Goal: Check status

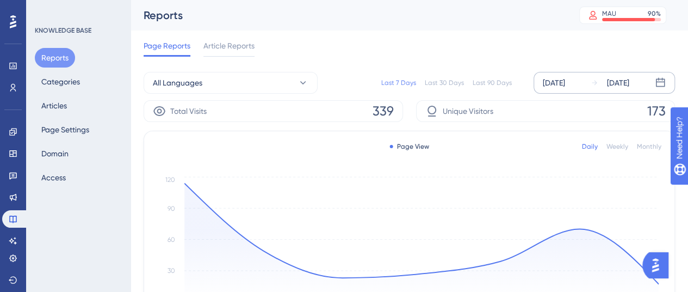
click at [572, 93] on div "Sep 11 2025 Sep 17 2025" at bounding box center [604, 83] width 141 height 22
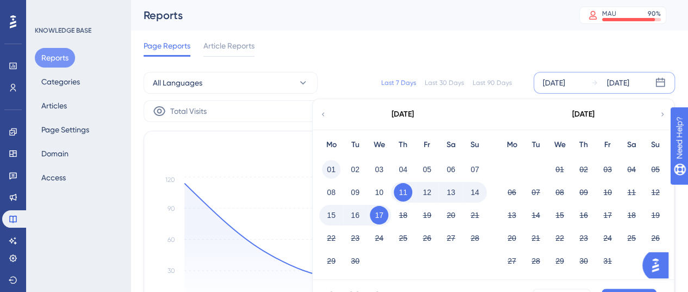
click at [337, 172] on button "01" at bounding box center [331, 169] width 19 height 19
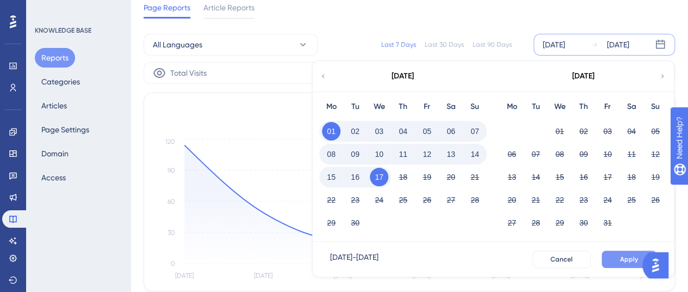
scroll to position [54, 0]
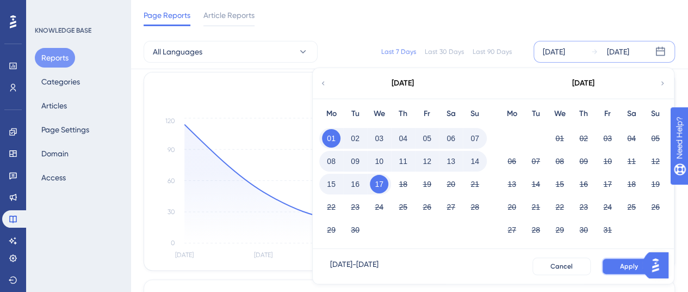
click at [617, 260] on button "Apply" at bounding box center [629, 265] width 55 height 17
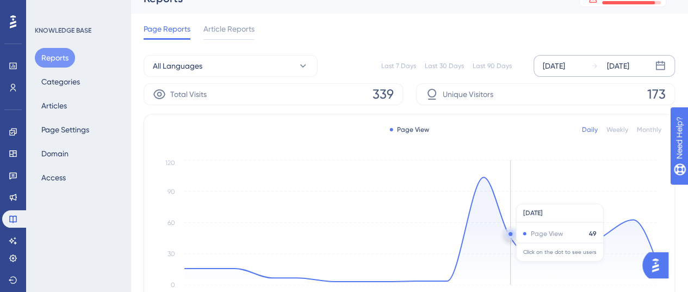
scroll to position [0, 0]
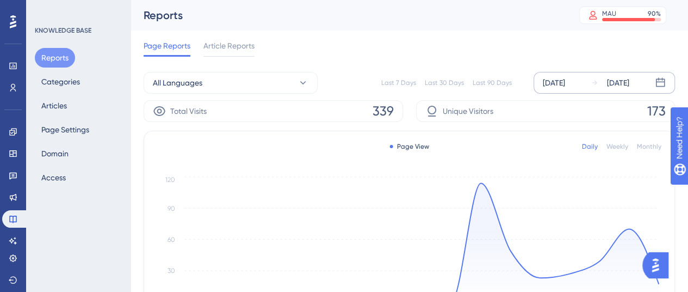
click at [563, 77] on div "[DATE]" at bounding box center [554, 82] width 22 height 13
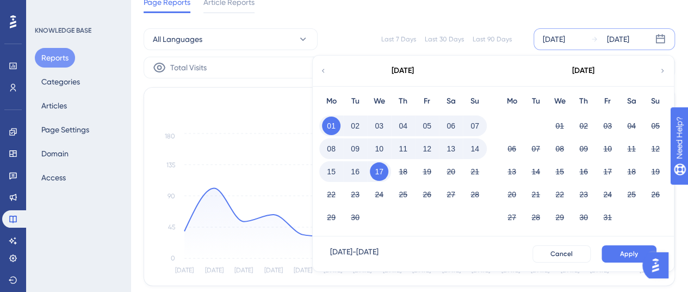
scroll to position [54, 0]
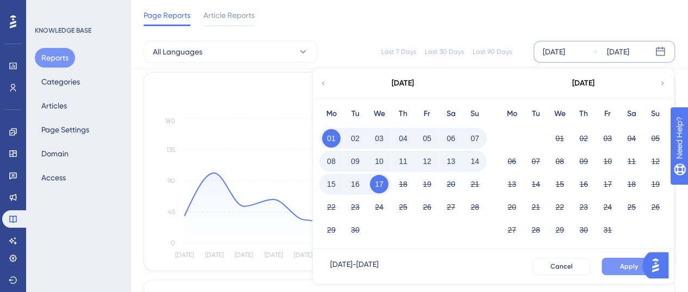
click at [618, 260] on button "Apply" at bounding box center [629, 265] width 55 height 17
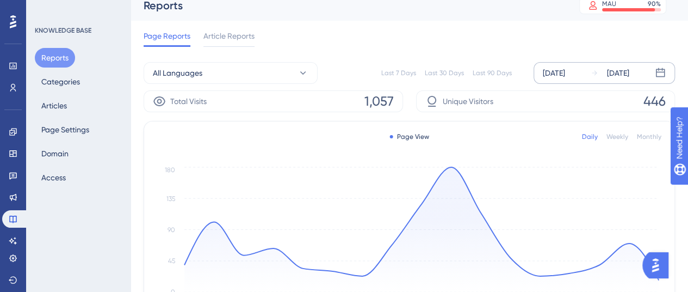
scroll to position [0, 0]
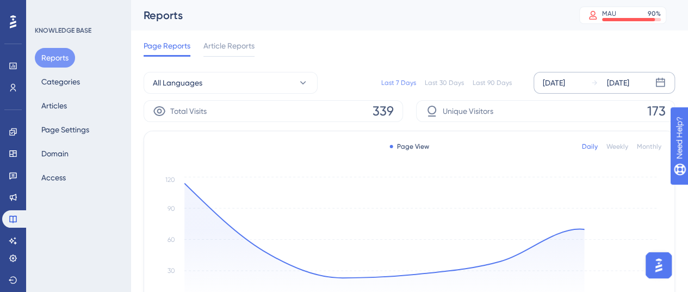
click at [564, 82] on div "[DATE]" at bounding box center [554, 82] width 22 height 13
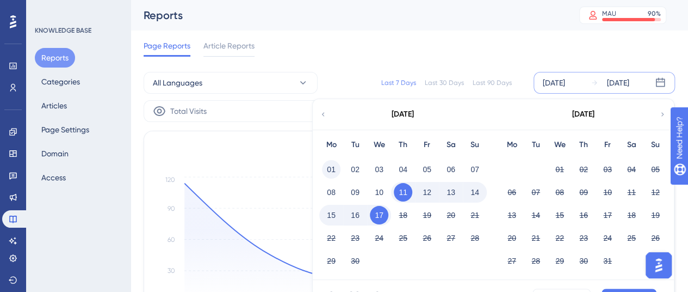
click at [329, 171] on button "01" at bounding box center [331, 169] width 19 height 19
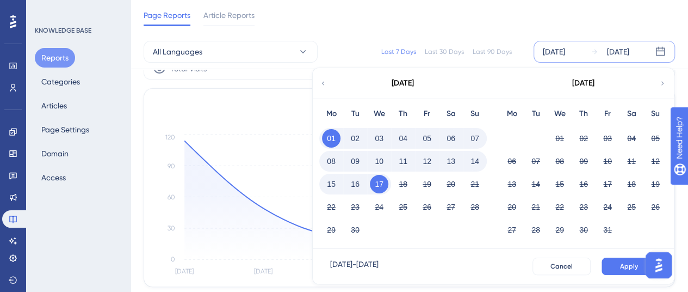
scroll to position [54, 0]
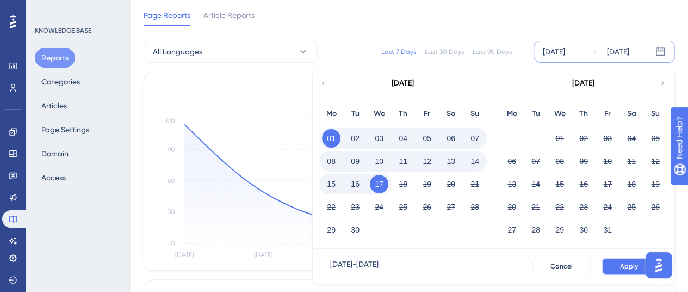
click at [621, 268] on span "Apply" at bounding box center [629, 266] width 18 height 9
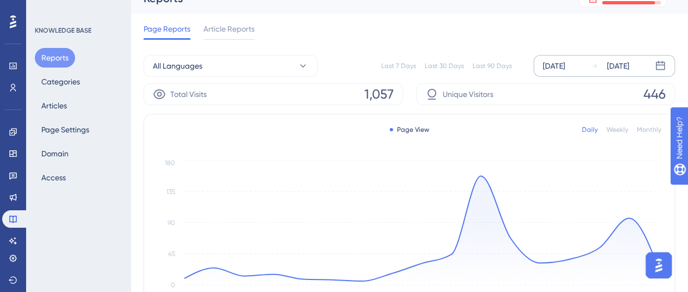
scroll to position [0, 0]
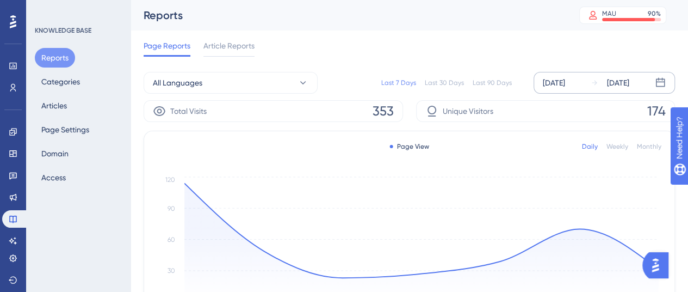
click at [565, 78] on div "[DATE]" at bounding box center [554, 82] width 22 height 13
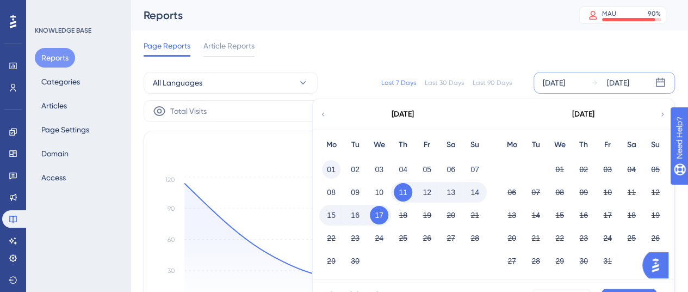
click at [331, 160] on button "01" at bounding box center [331, 169] width 19 height 19
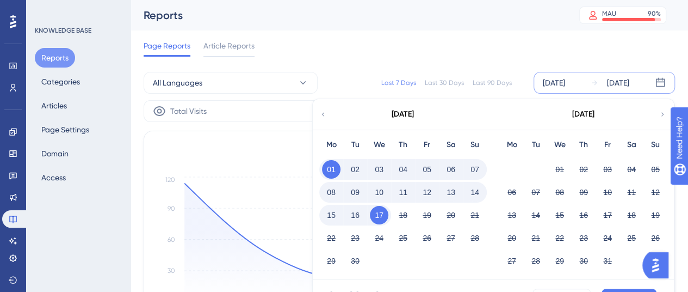
scroll to position [163, 0]
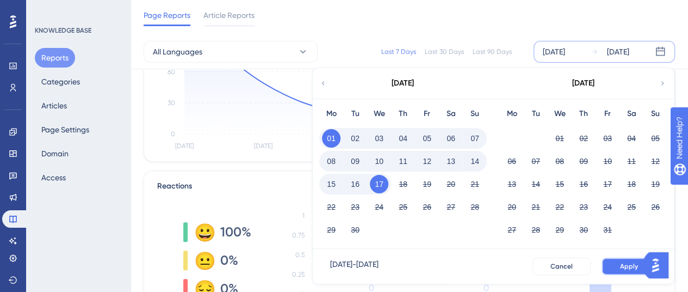
click at [618, 269] on button "Apply" at bounding box center [629, 265] width 55 height 17
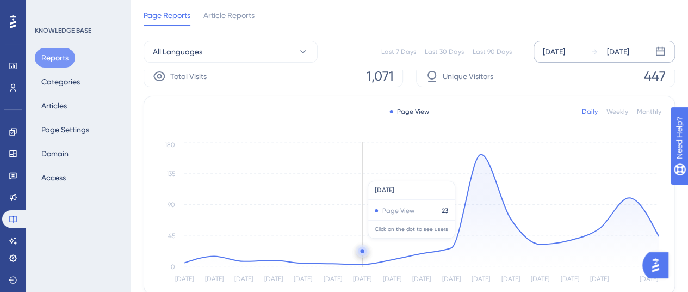
scroll to position [0, 0]
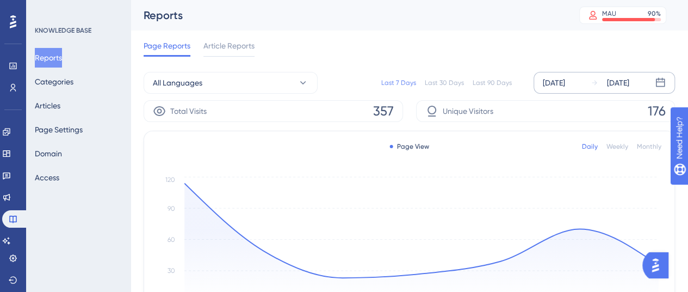
click at [565, 77] on div "[DATE]" at bounding box center [554, 82] width 22 height 13
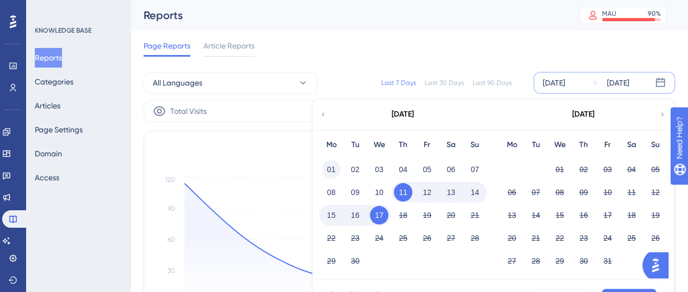
click at [333, 161] on button "01" at bounding box center [331, 169] width 19 height 19
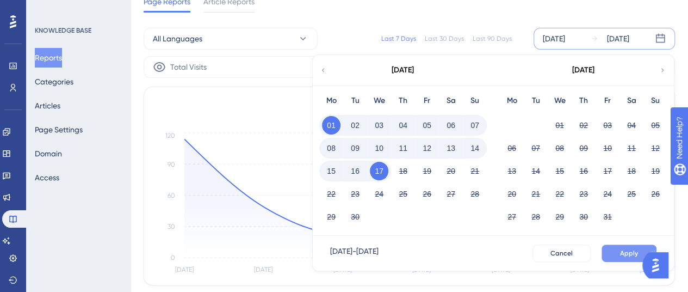
scroll to position [54, 0]
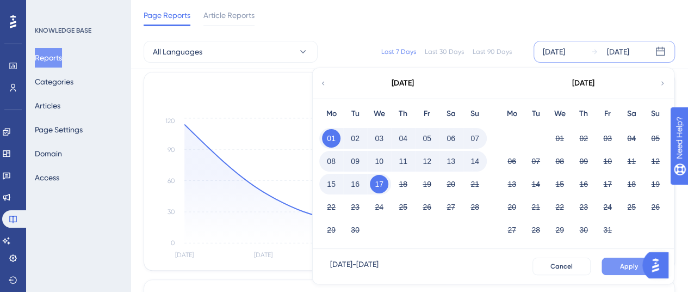
click at [620, 258] on button "Apply" at bounding box center [629, 265] width 55 height 17
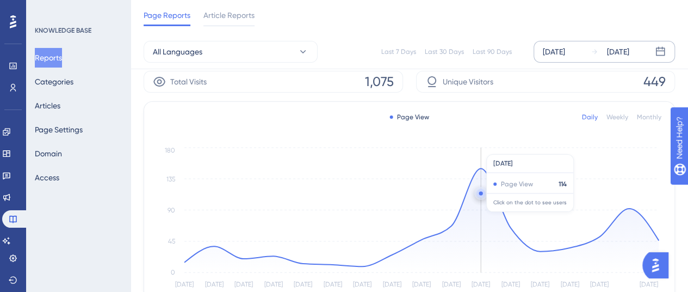
scroll to position [0, 0]
